Goal: Information Seeking & Learning: Understand process/instructions

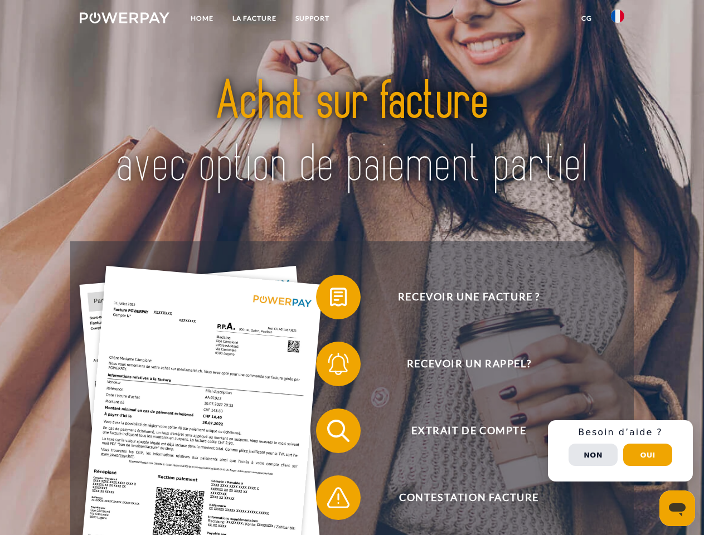
click at [124, 20] on img at bounding box center [125, 17] width 90 height 11
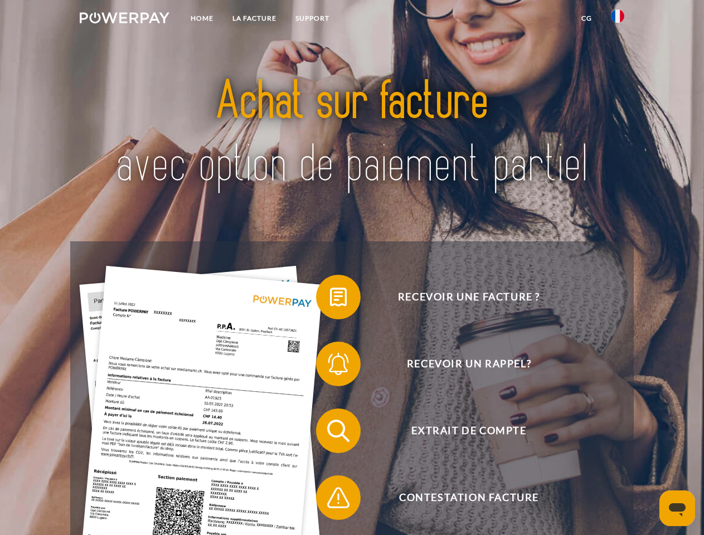
click at [618, 20] on img at bounding box center [617, 15] width 13 height 13
click at [587, 18] on link "CG" at bounding box center [587, 18] width 30 height 20
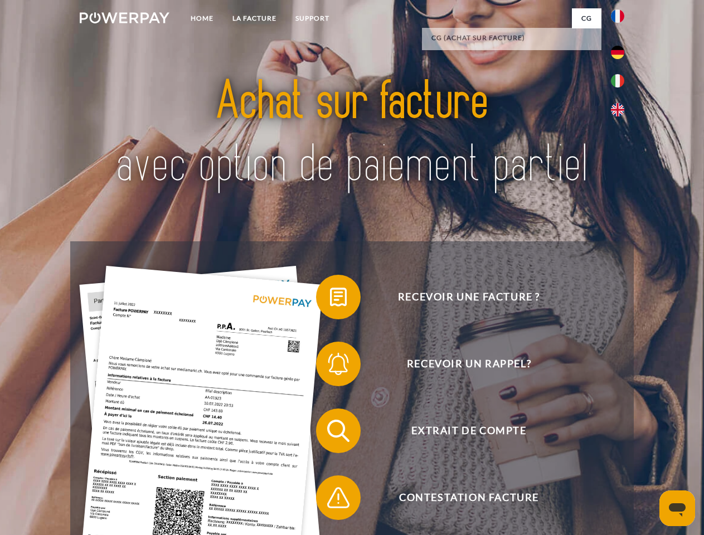
click at [330, 299] on span at bounding box center [322, 297] width 56 height 56
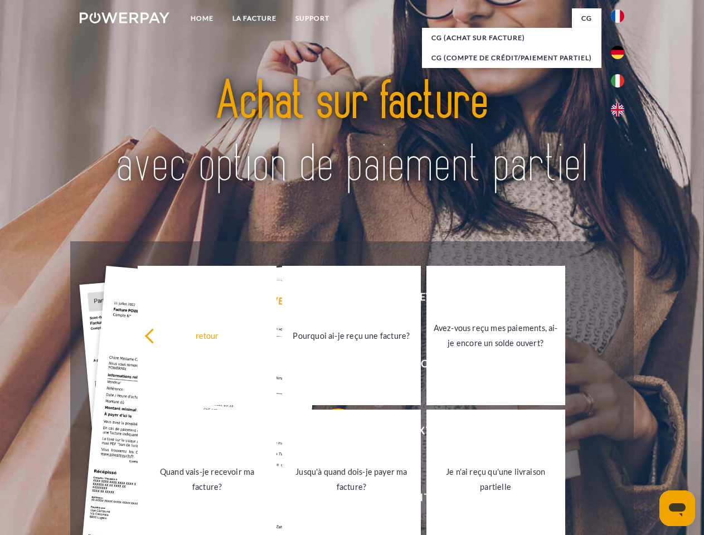
click at [330, 366] on div "retour Pourquoi ai-je reçu une facture? Avez-vous reçu mes paiements, ai-je enc…" at bounding box center [352, 408] width 451 height 288
click at [330, 433] on link "Jusqu'à quand dois-je payer ma facture?" at bounding box center [351, 479] width 139 height 139
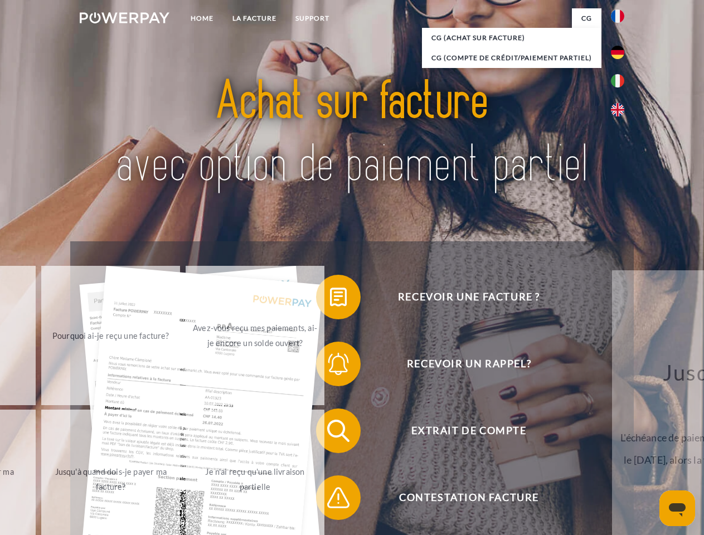
click at [330, 500] on span at bounding box center [322, 498] width 56 height 56
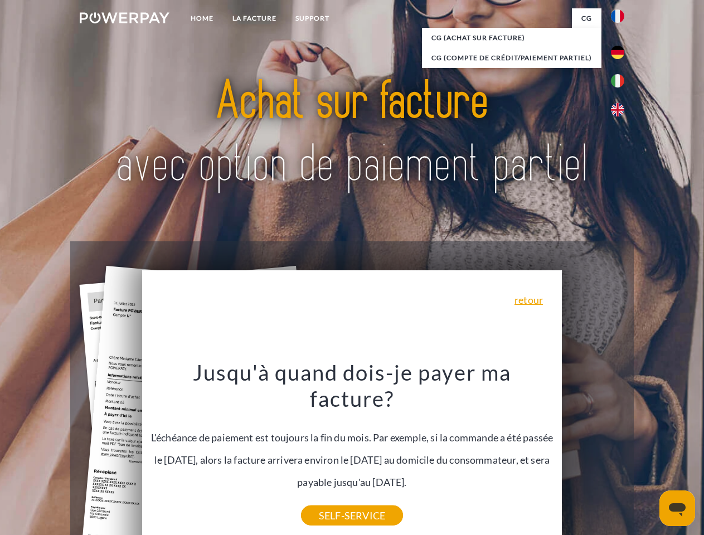
click at [621, 451] on div "Recevoir une facture ? Recevoir un rappel? Extrait de compte retour" at bounding box center [351, 464] width 563 height 446
click at [593, 453] on span "Extrait de compte" at bounding box center [468, 431] width 273 height 45
click at [648, 455] on header "Home LA FACTURE Support" at bounding box center [352, 385] width 704 height 770
